Goal: Obtain resource: Download file/media

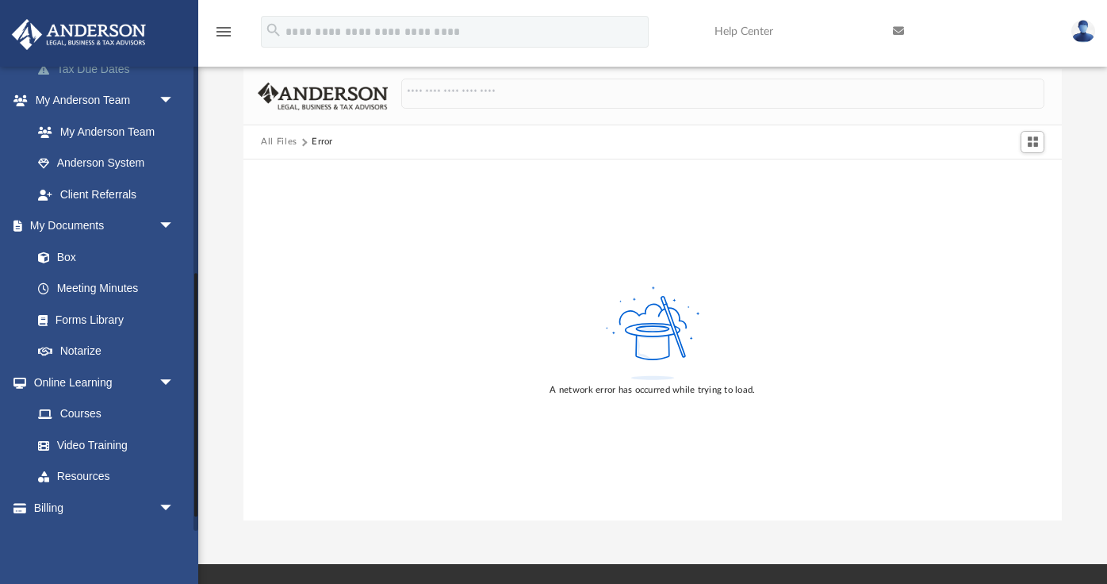
scroll to position [396, 0]
click at [64, 248] on link "Box" at bounding box center [110, 255] width 176 height 32
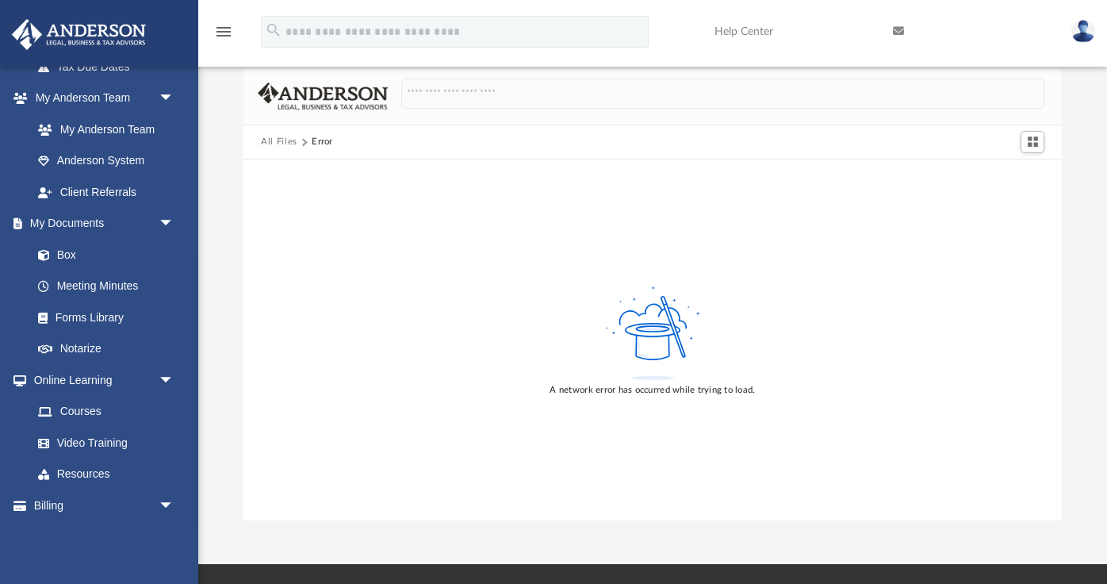
click at [1080, 30] on img at bounding box center [1083, 31] width 24 height 23
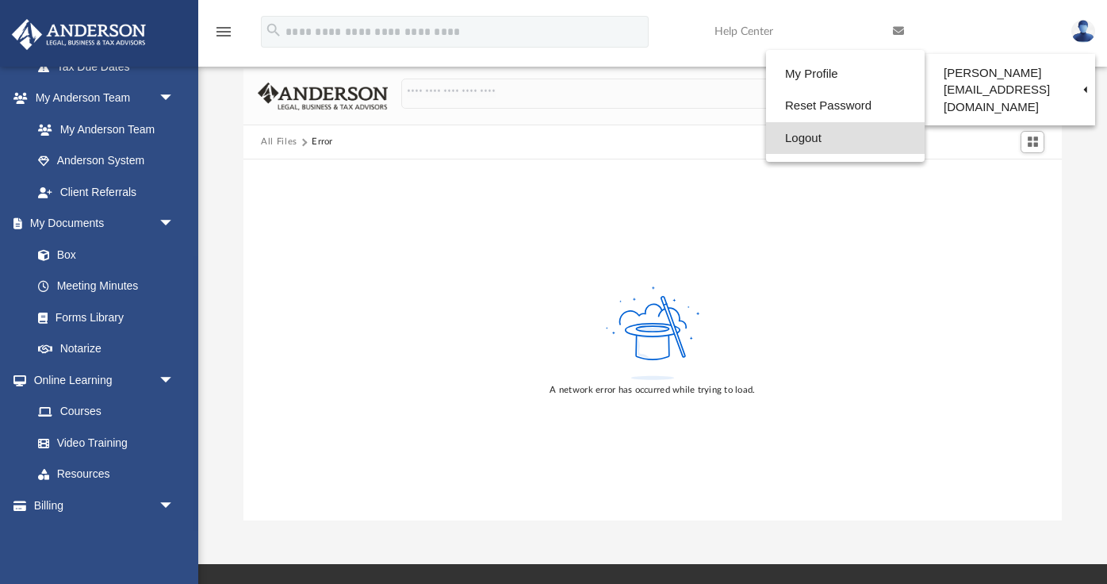
click at [815, 140] on link "Logout" at bounding box center [845, 138] width 159 height 33
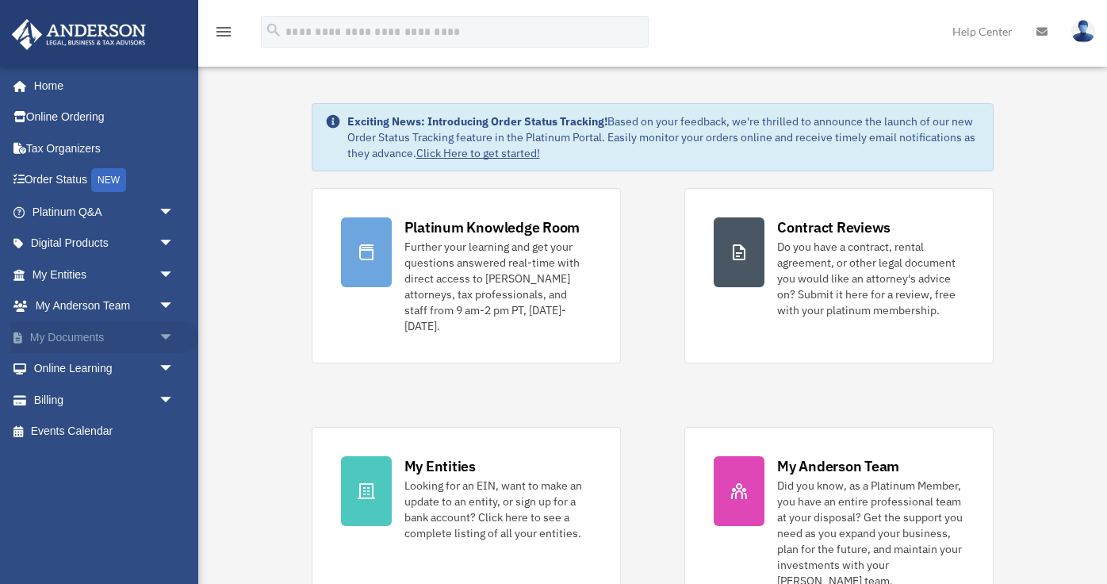
click at [160, 332] on span "arrow_drop_down" at bounding box center [175, 337] width 32 height 33
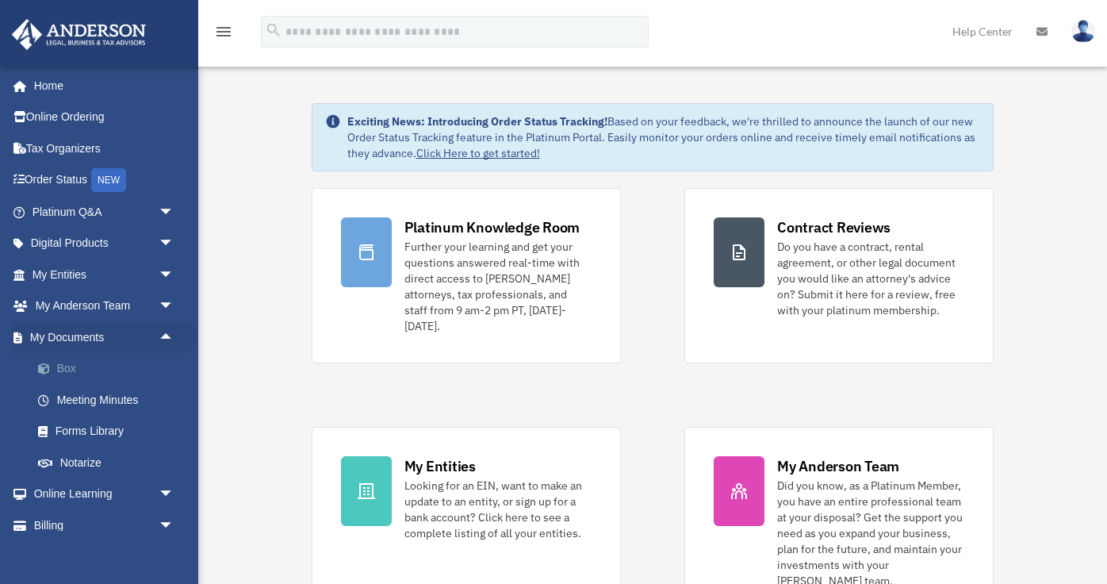
click at [96, 368] on link "Box" at bounding box center [110, 369] width 176 height 32
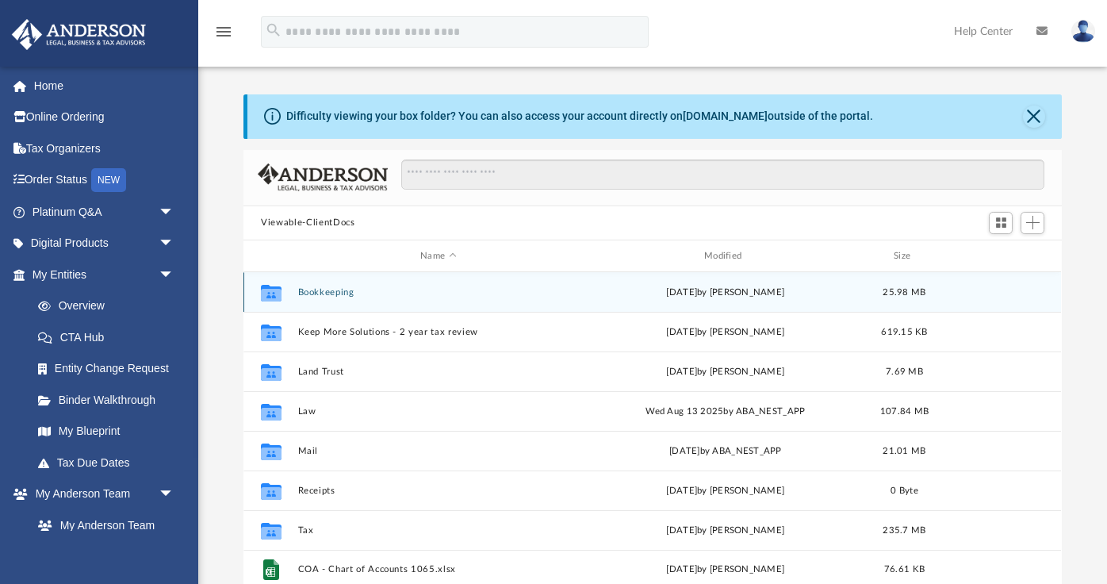
scroll to position [360, 818]
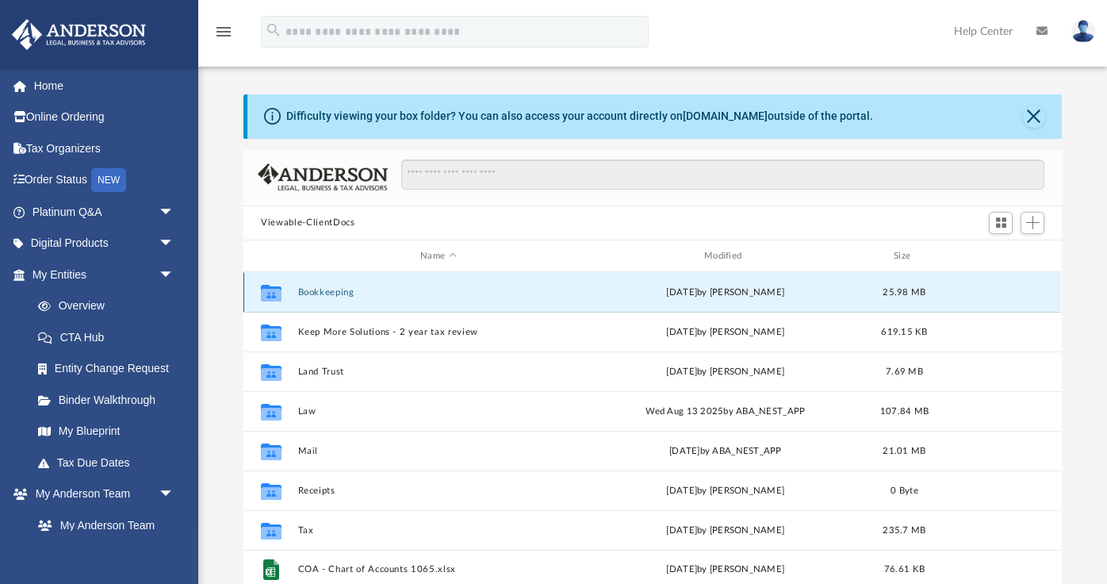
click at [343, 297] on button "Bookkeeping" at bounding box center [438, 292] width 281 height 10
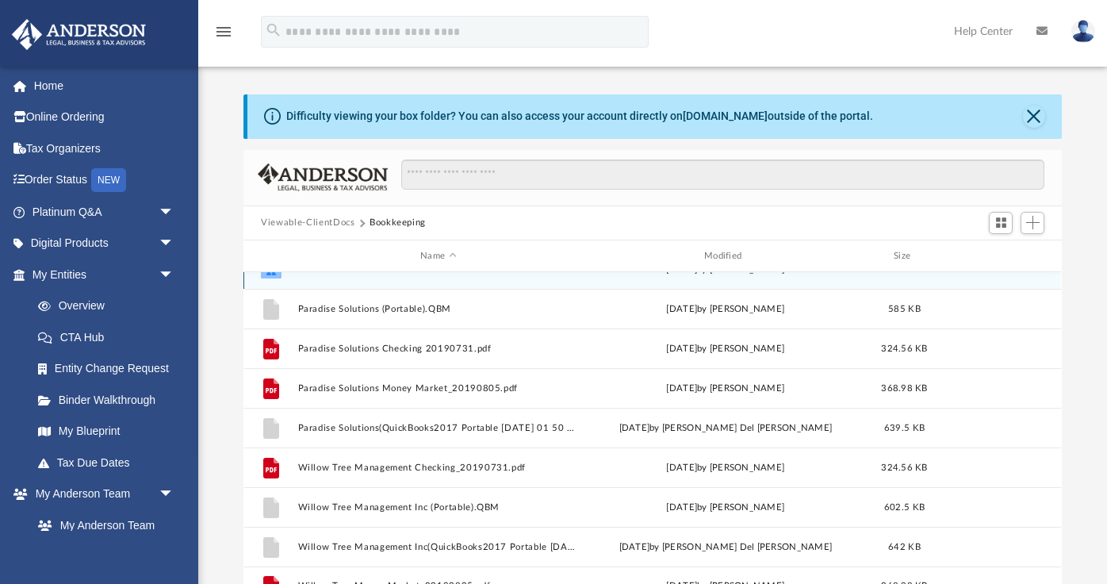
scroll to position [0, 0]
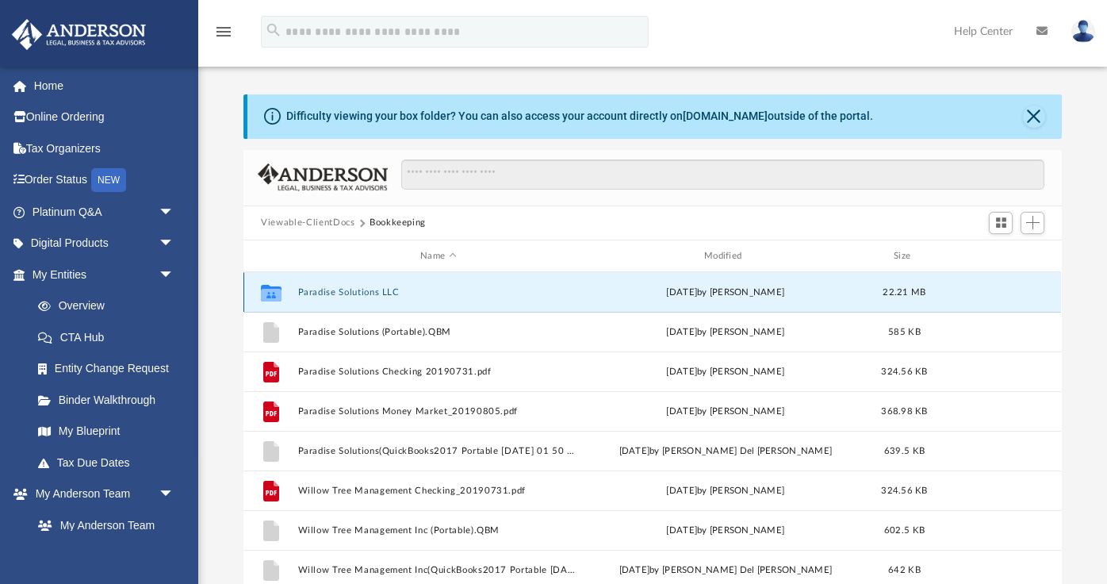
click at [366, 287] on button "Paradise Solutions LLC" at bounding box center [438, 292] width 281 height 10
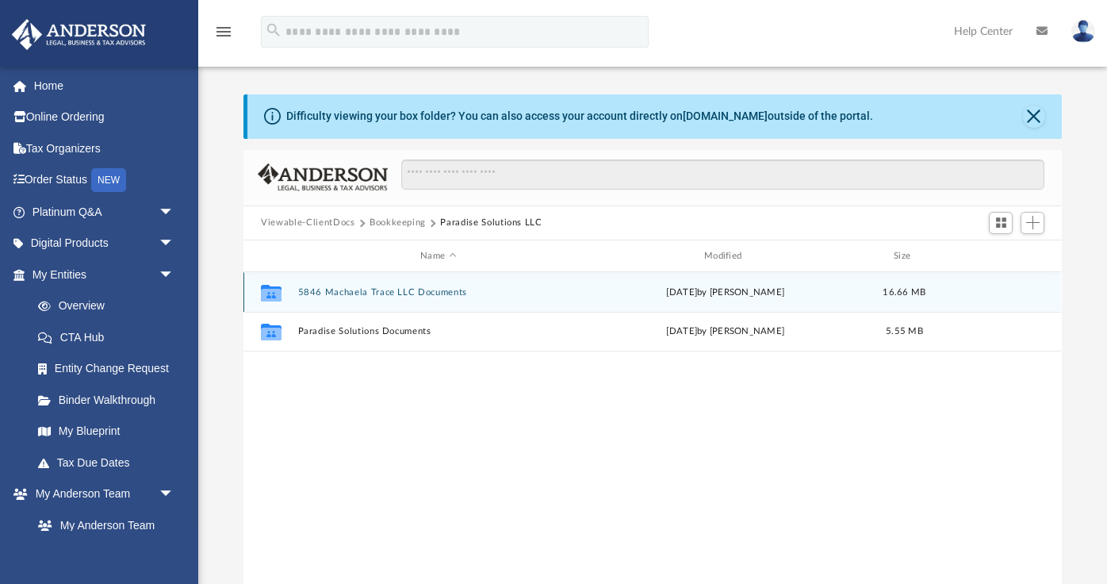
click at [370, 293] on button "5846 Machaela Trace LLC Documents" at bounding box center [438, 292] width 281 height 10
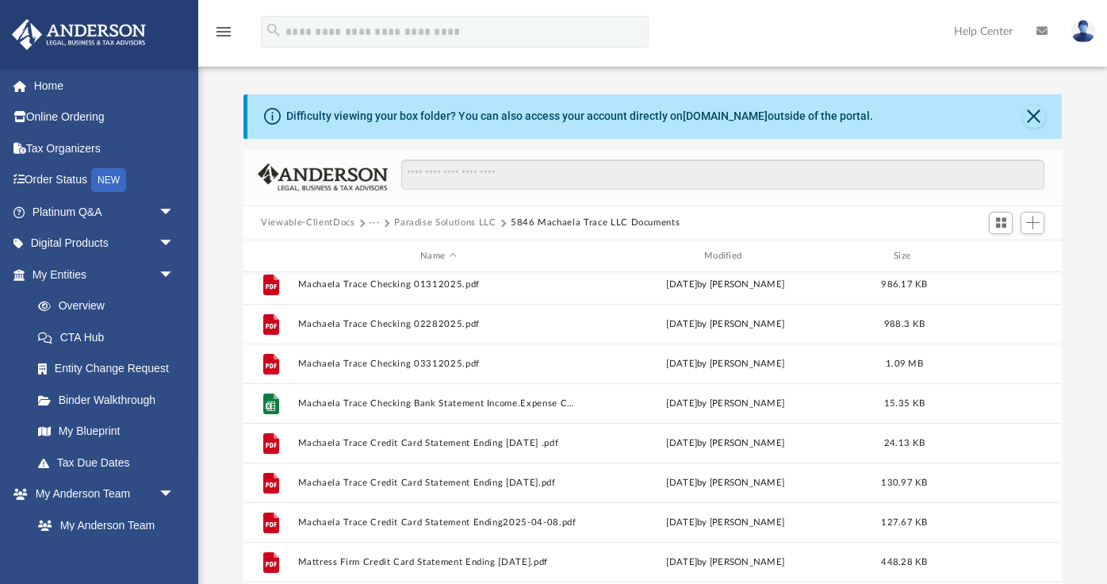
scroll to position [353, 0]
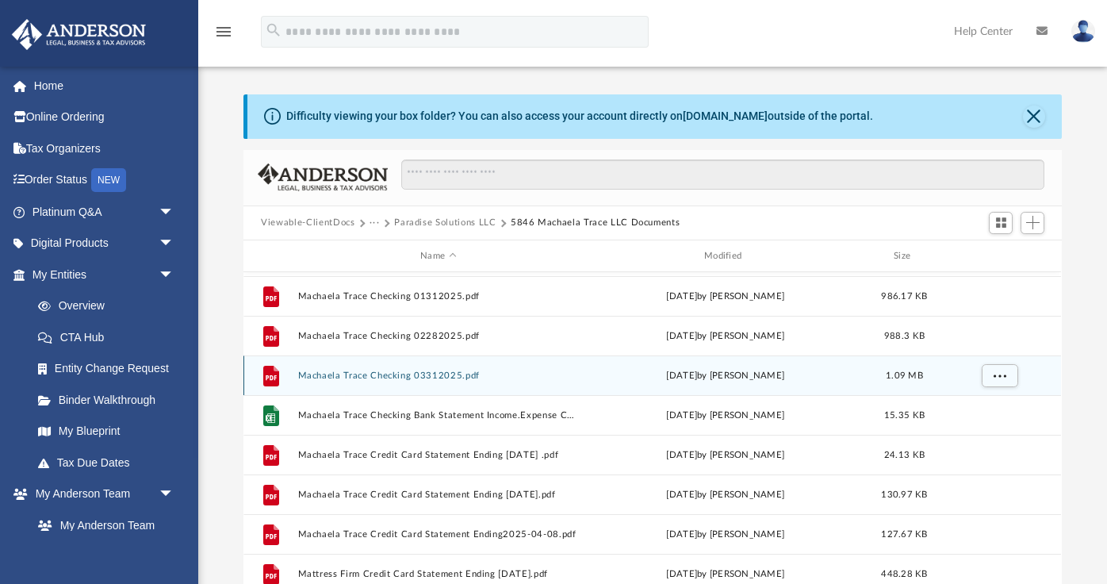
click at [411, 373] on button "Machaela Trace Checking 03312025.pdf" at bounding box center [438, 375] width 281 height 10
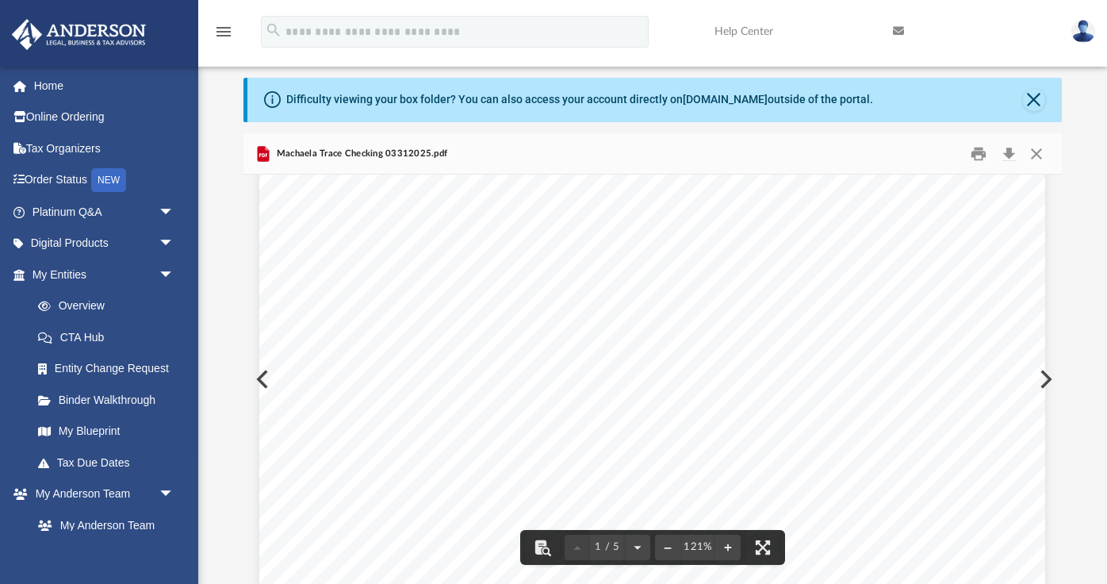
scroll to position [362, 0]
